Goal: Obtain resource: Download file/media

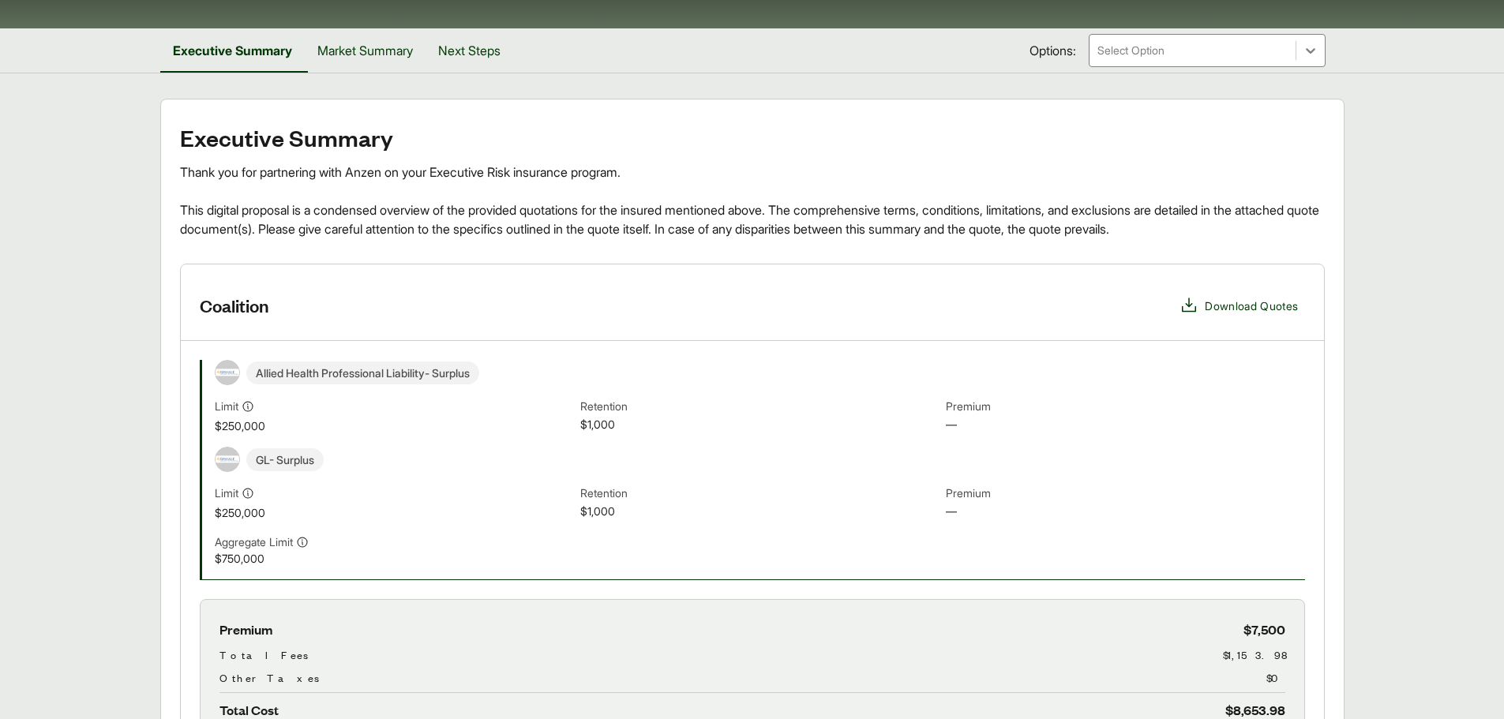
scroll to position [316, 0]
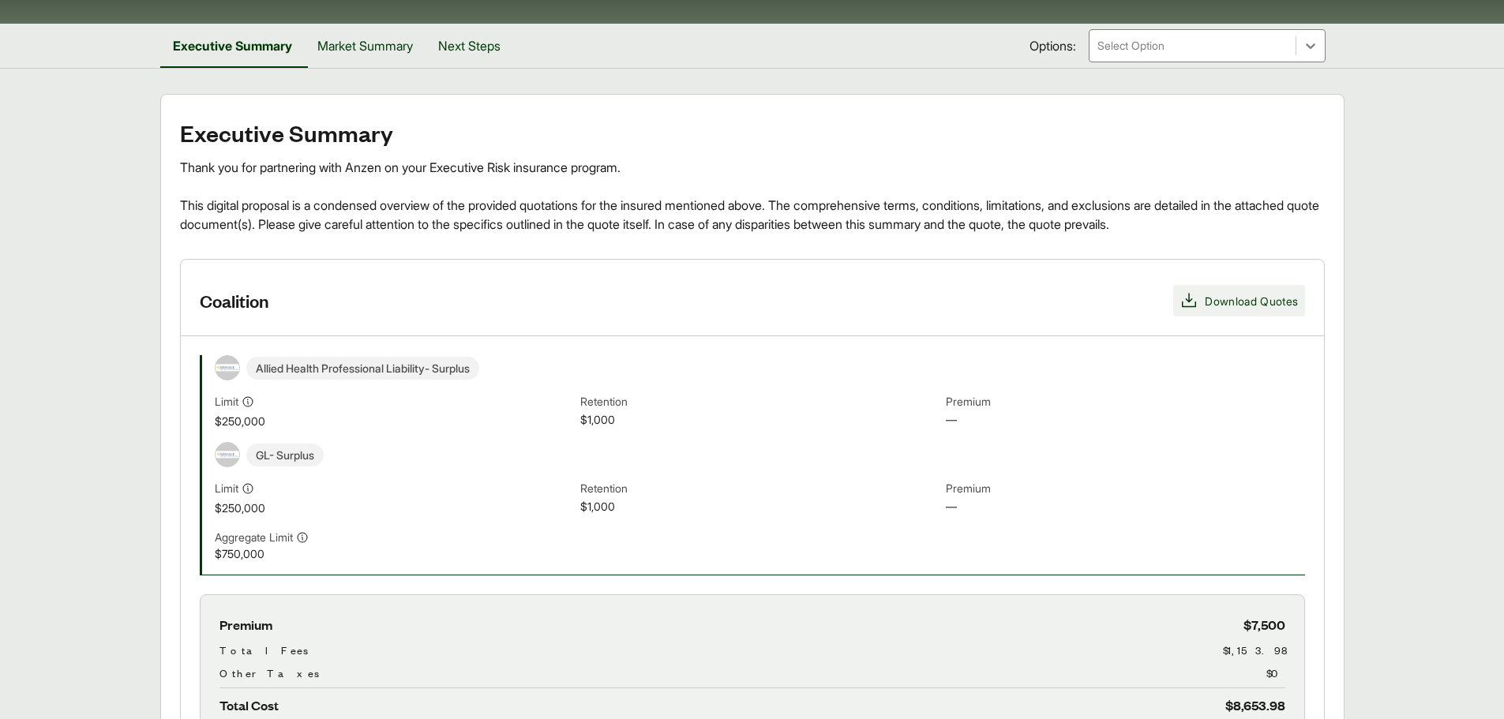
click at [1254, 293] on span "Download Quotes" at bounding box center [1251, 301] width 93 height 17
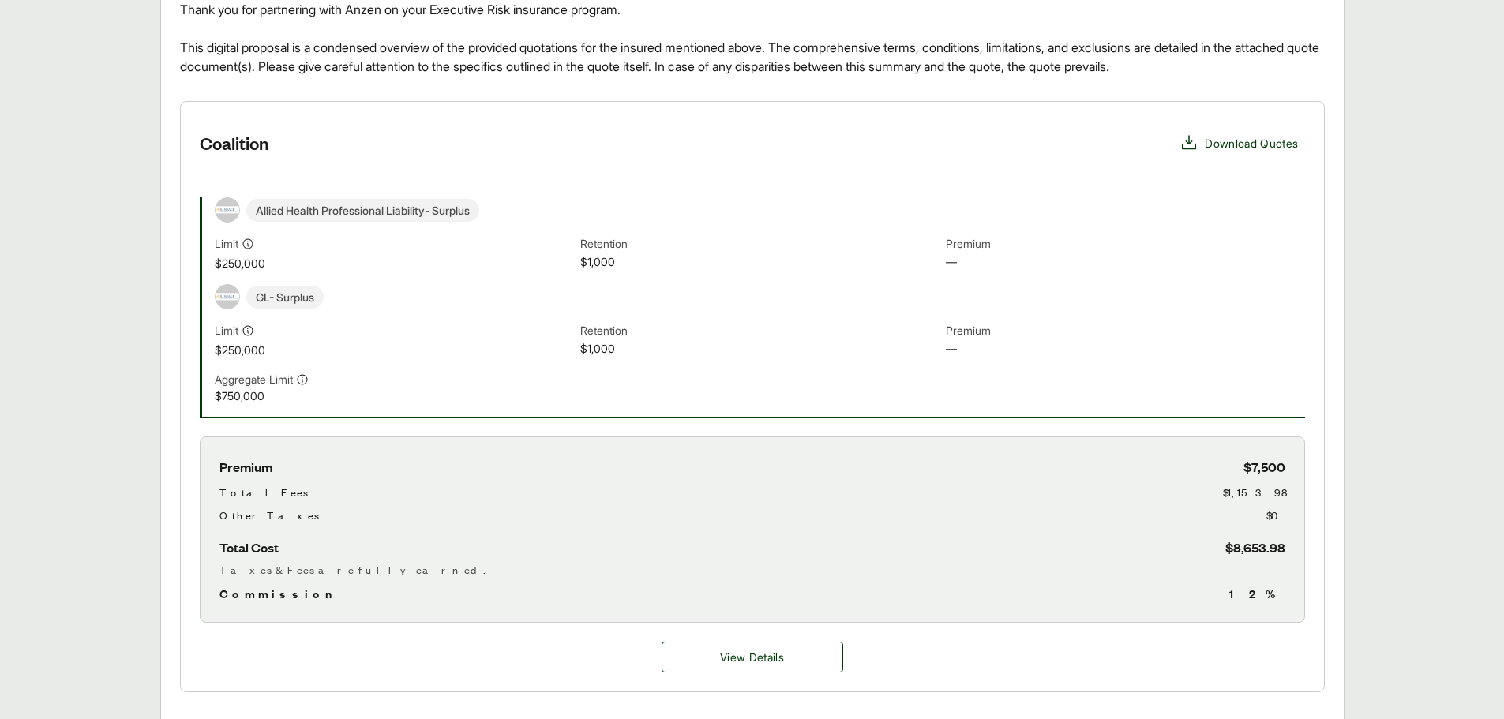
scroll to position [0, 0]
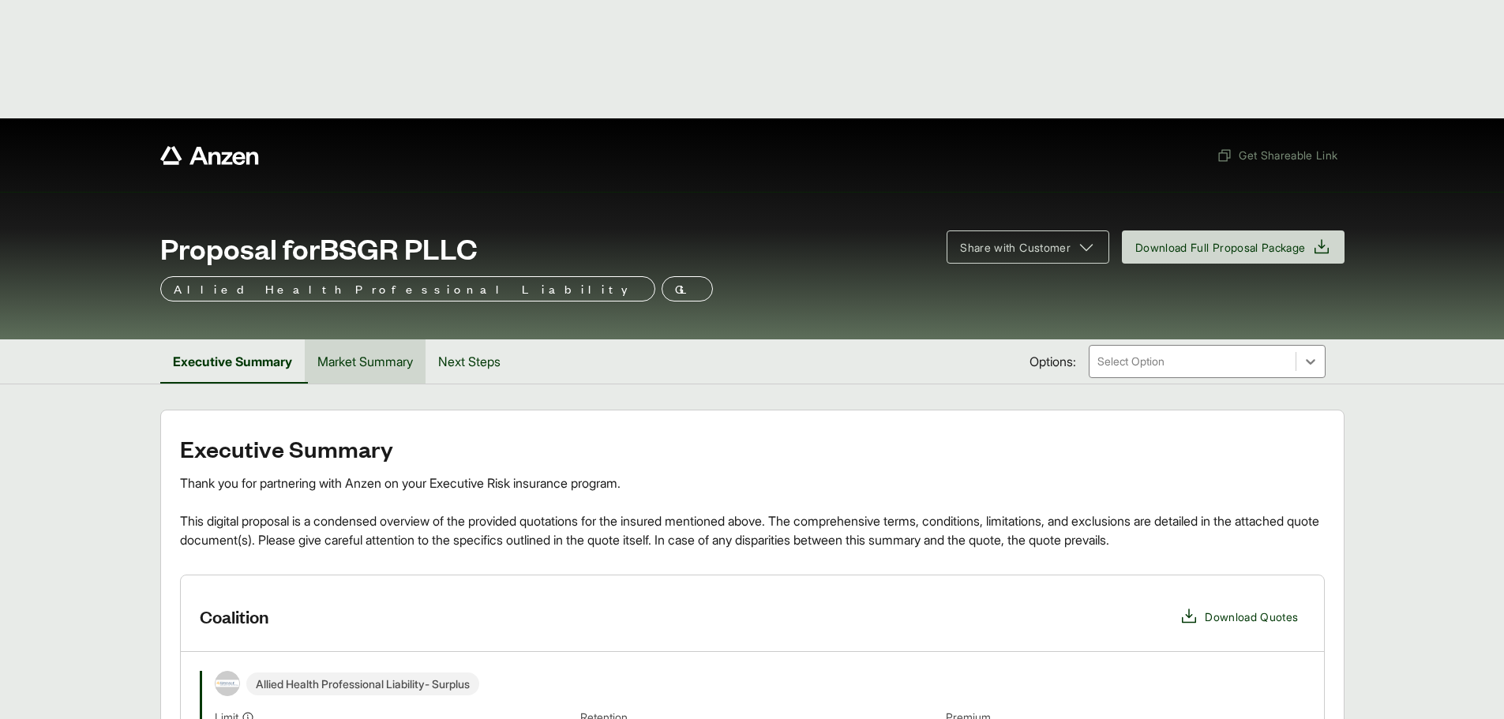
click at [383, 340] on button "Market Summary" at bounding box center [365, 362] width 121 height 44
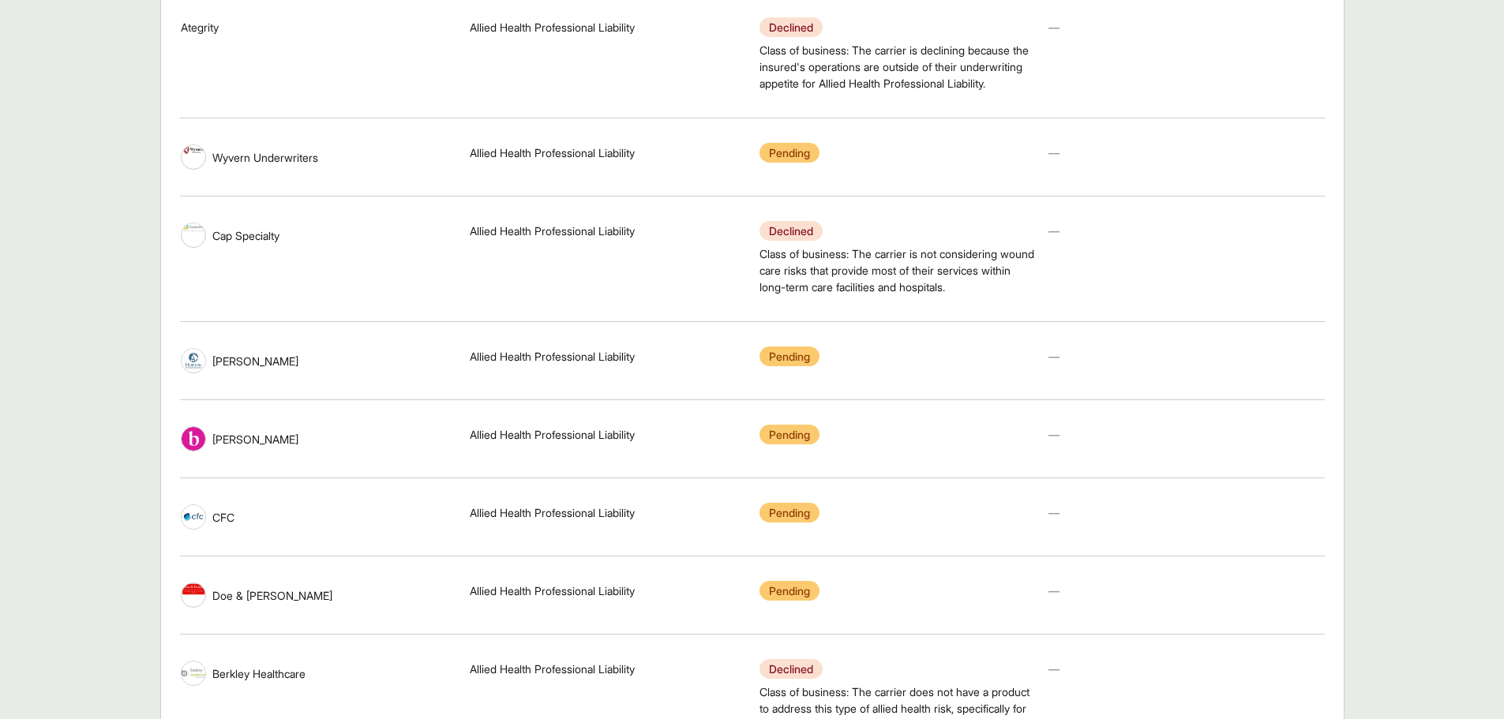
scroll to position [1105, 0]
click at [199, 582] on span at bounding box center [193, 594] width 25 height 25
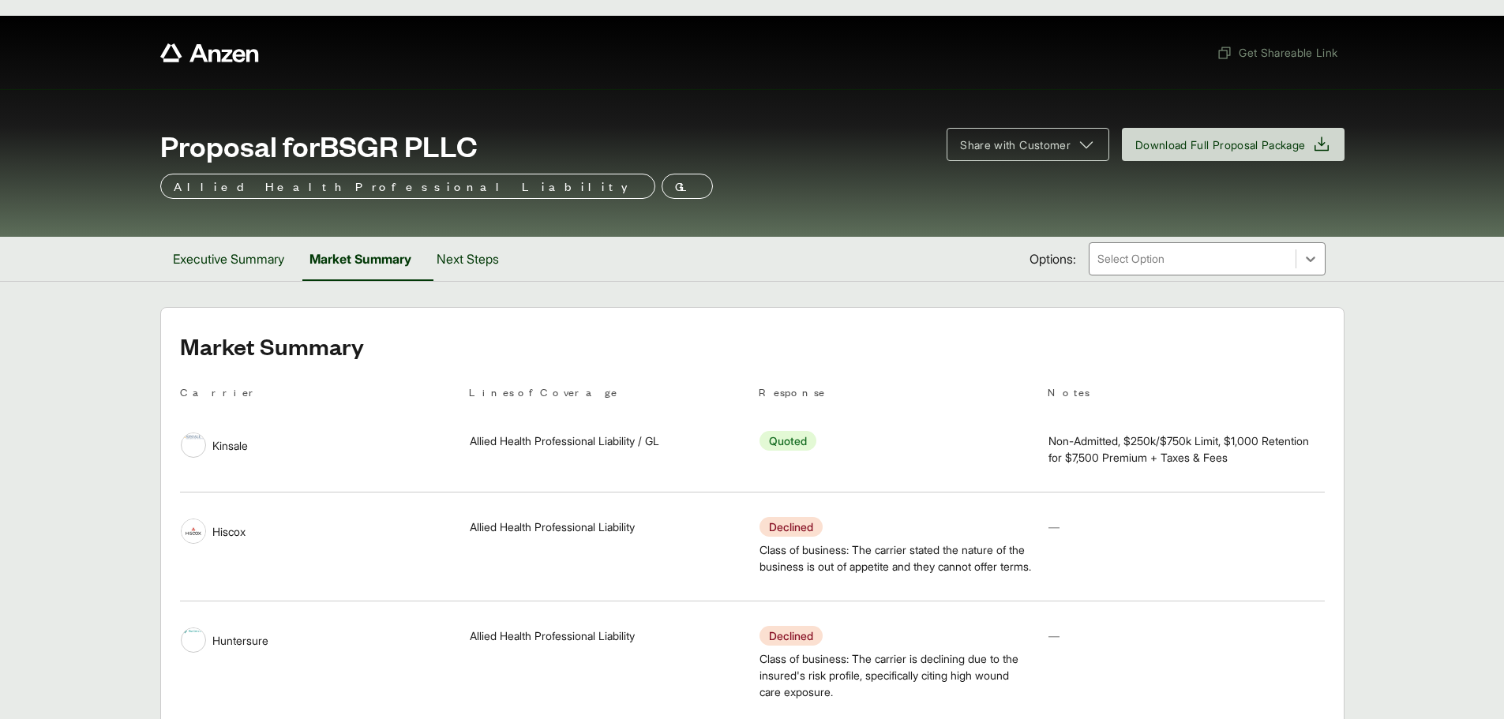
scroll to position [0, 0]
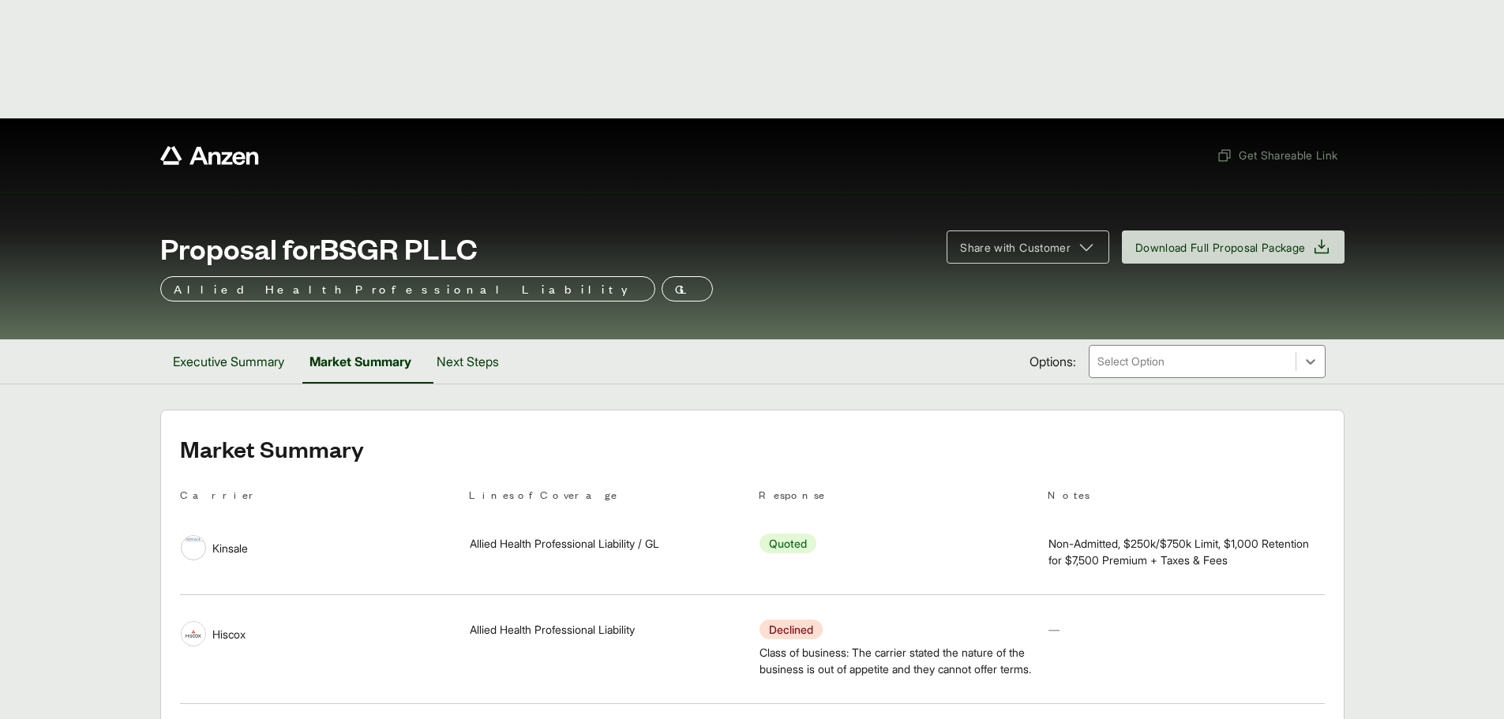
drag, startPoint x: 238, startPoint y: 233, endPoint x: 426, endPoint y: 280, distance: 192.8
click at [238, 340] on button "Executive Summary" at bounding box center [228, 362] width 137 height 44
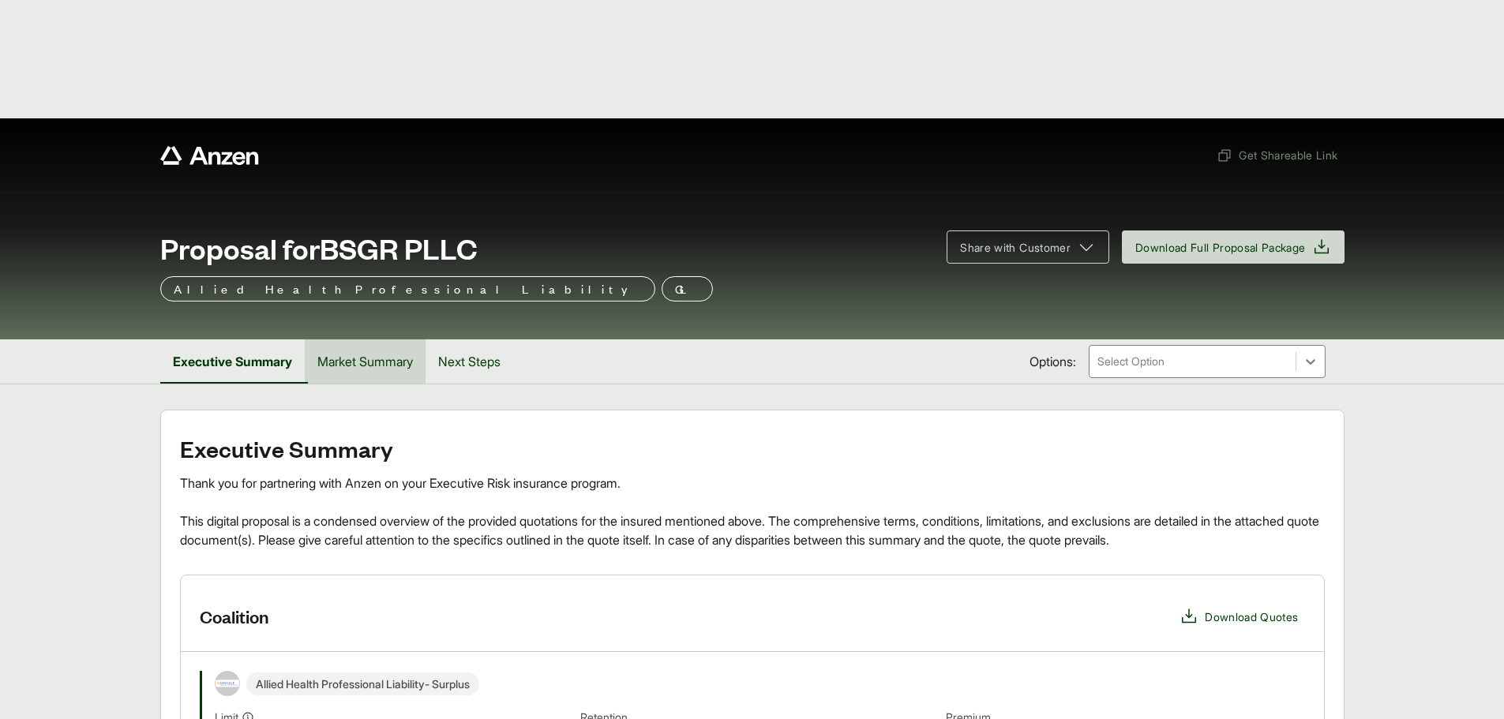
click at [363, 340] on button "Market Summary" at bounding box center [365, 362] width 121 height 44
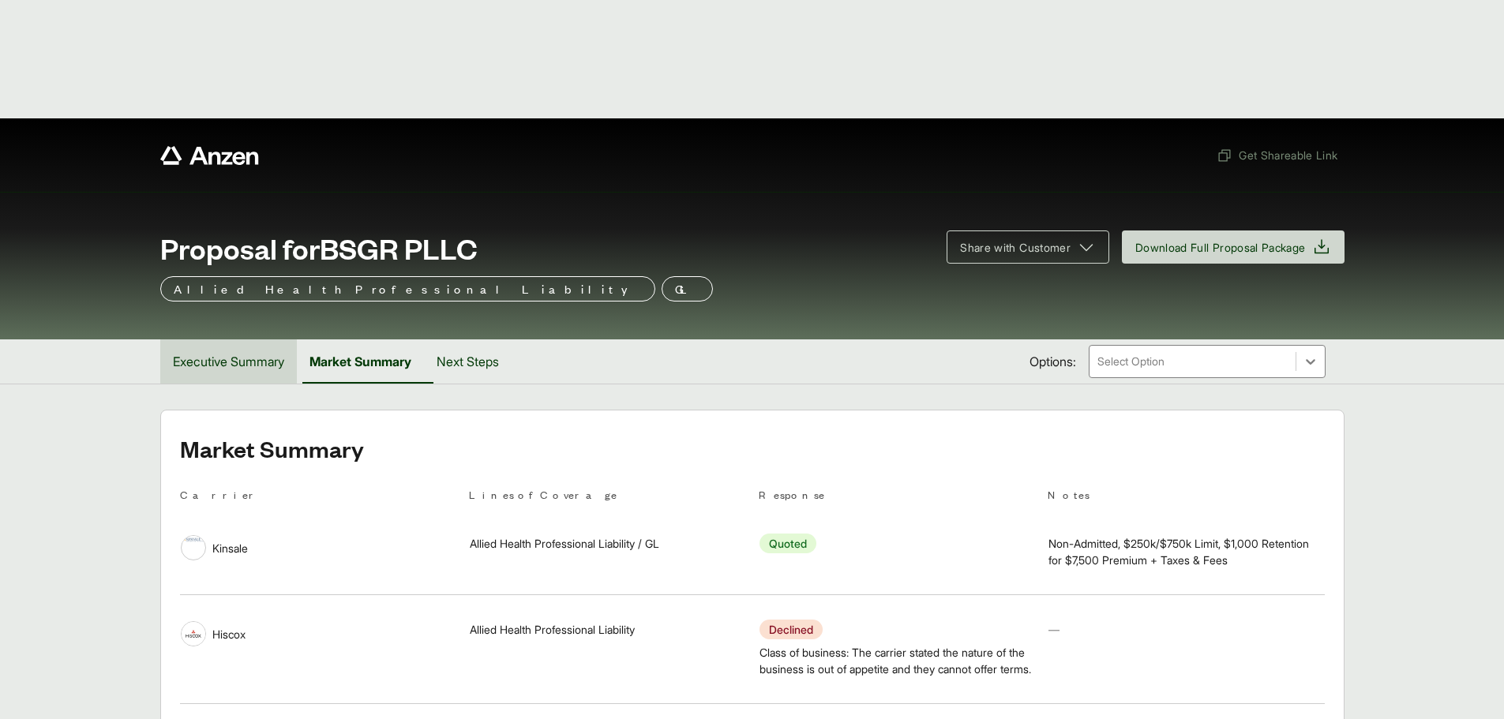
click at [282, 340] on button "Executive Summary" at bounding box center [228, 362] width 137 height 44
